Goal: Task Accomplishment & Management: Complete application form

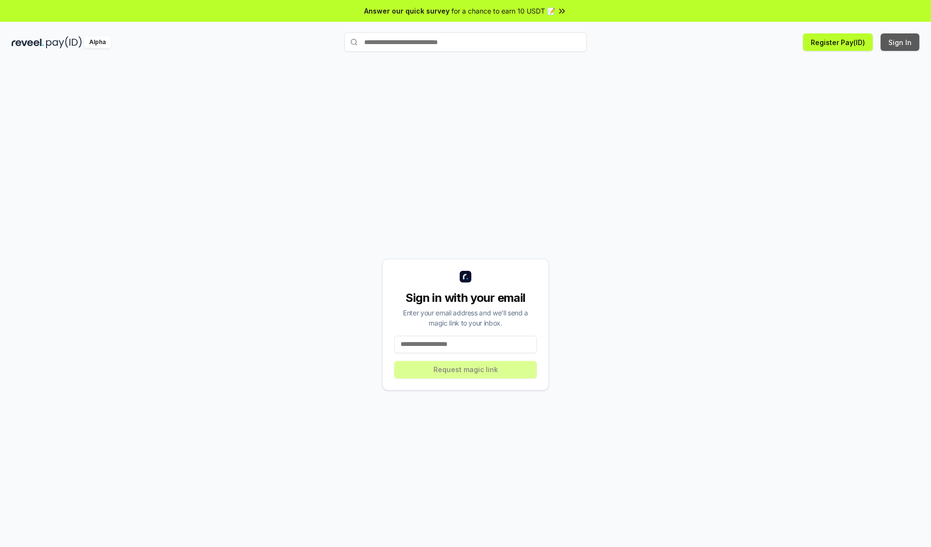
click at [900, 42] on button "Sign In" at bounding box center [899, 41] width 39 height 17
type input "**********"
click at [465, 369] on button "Request magic link" at bounding box center [465, 369] width 143 height 17
